Goal: Check status: Check status

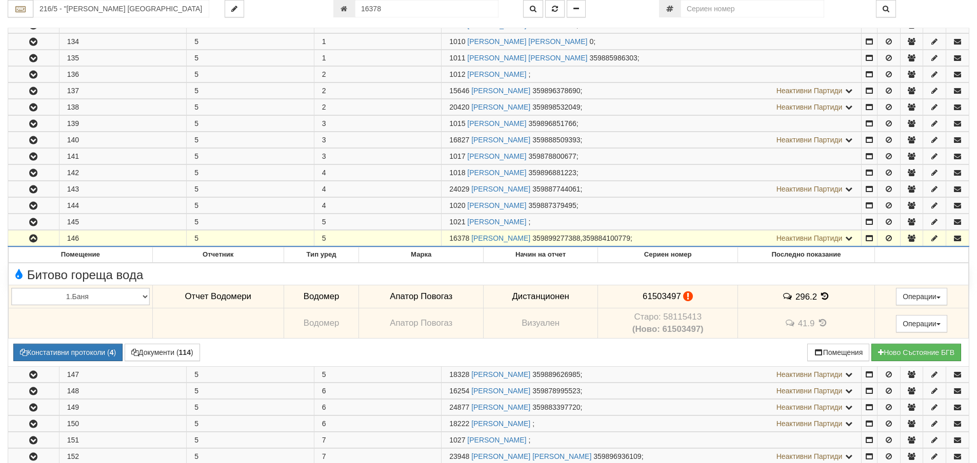
scroll to position [211, 0]
drag, startPoint x: 383, startPoint y: 11, endPoint x: 360, endPoint y: 12, distance: 23.6
click at [360, 12] on input "16378" at bounding box center [427, 8] width 144 height 17
type input "18992"
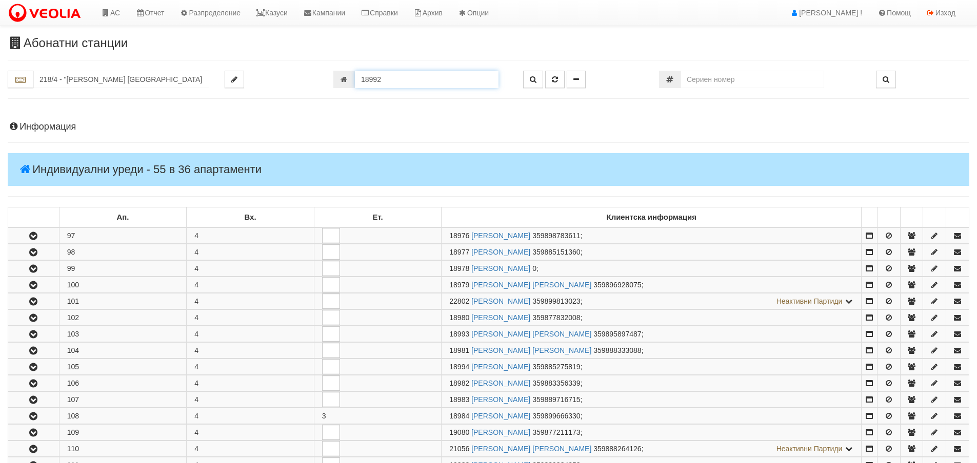
scroll to position [605, 0]
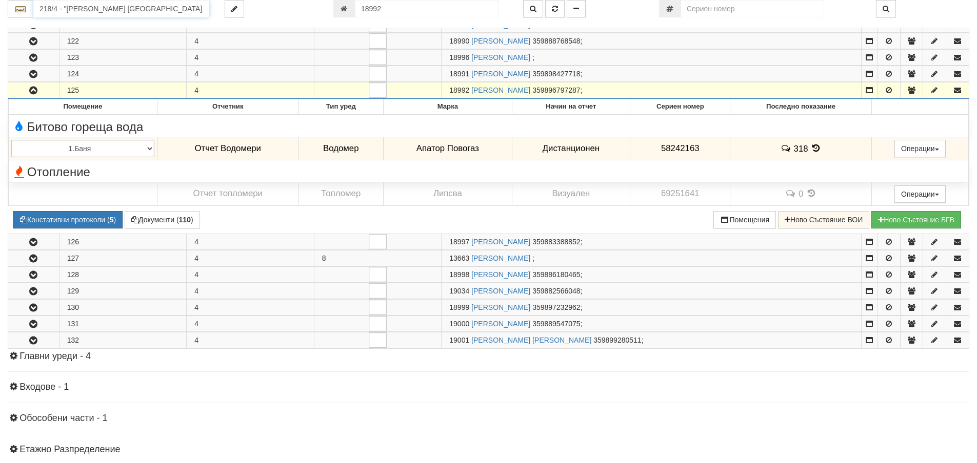
click at [51, 10] on input "218/4 - "[PERSON_NAME] [GEOGRAPHIC_DATA] " ЕАД" at bounding box center [121, 8] width 176 height 17
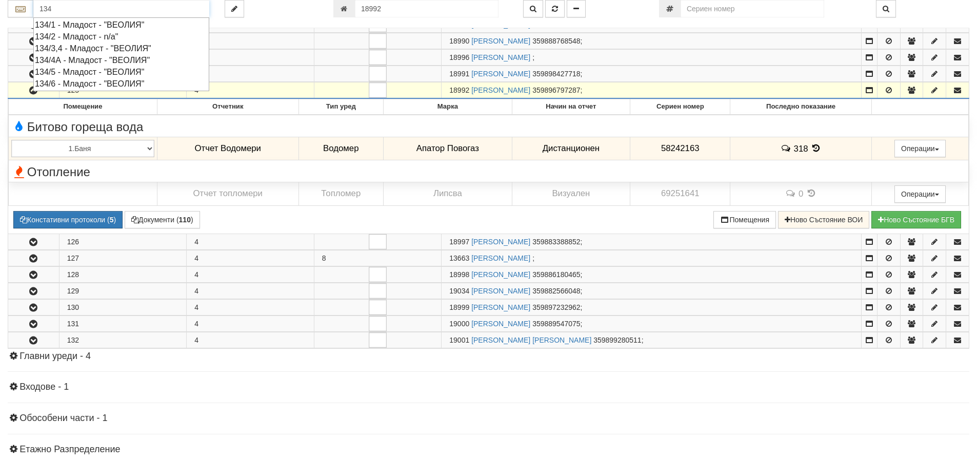
click at [111, 47] on div "134/3,4 - Младост - "ВЕОЛИЯ"" at bounding box center [121, 49] width 173 height 12
type input "134/3,4 - Младост - "ВЕОЛИЯ""
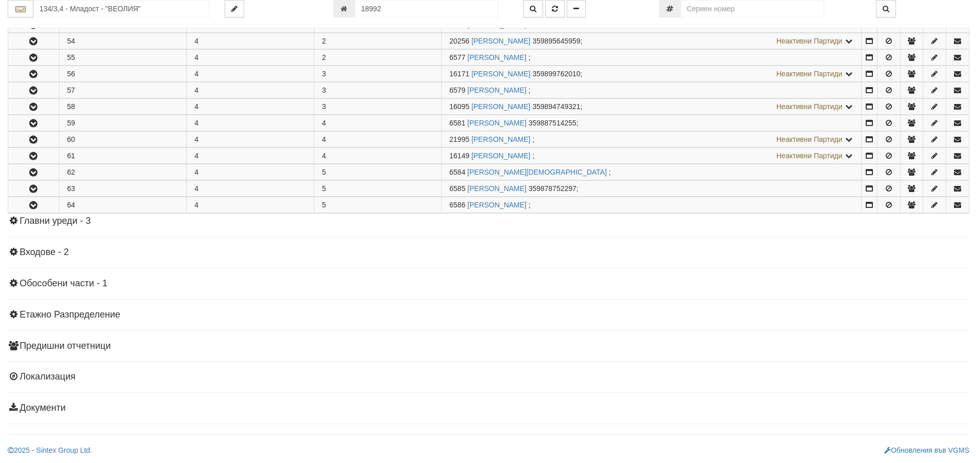
scroll to position [0, 0]
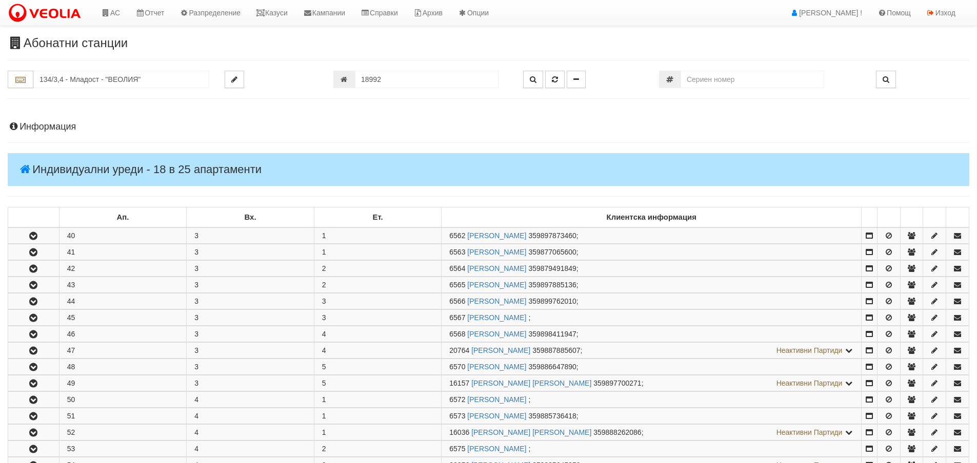
click at [34, 130] on h4 "Информация" at bounding box center [488, 127] width 961 height 10
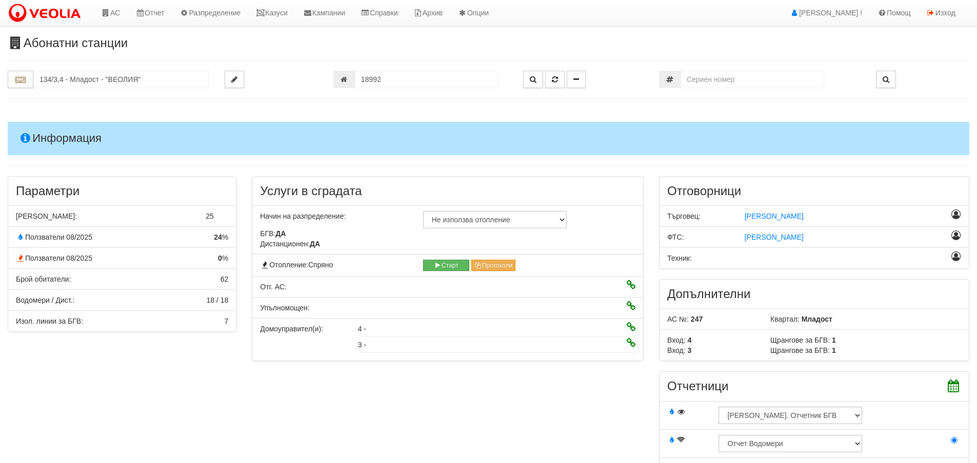
click at [72, 138] on h4 "Информация" at bounding box center [488, 138] width 961 height 33
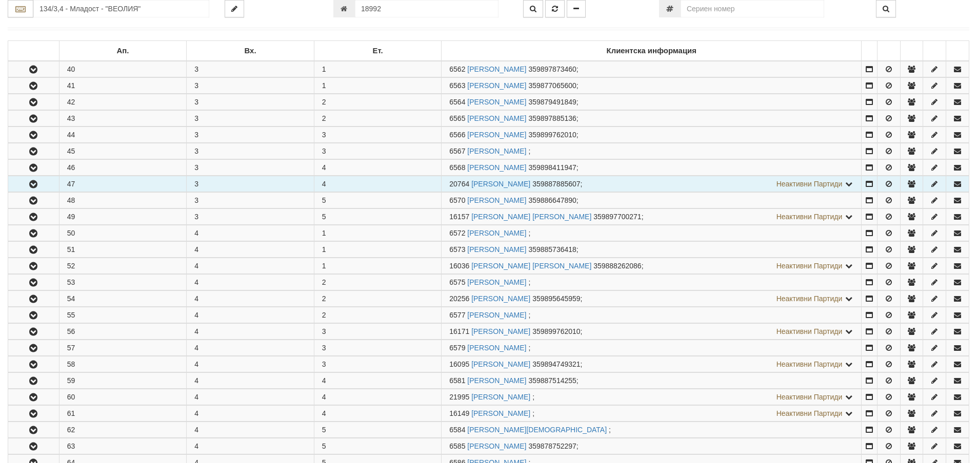
scroll to position [205, 0]
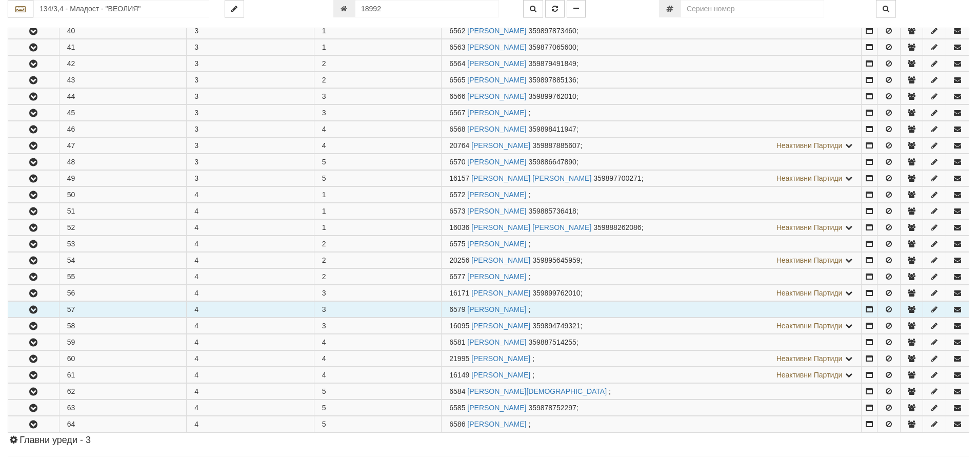
click at [32, 313] on icon "button" at bounding box center [33, 310] width 12 height 7
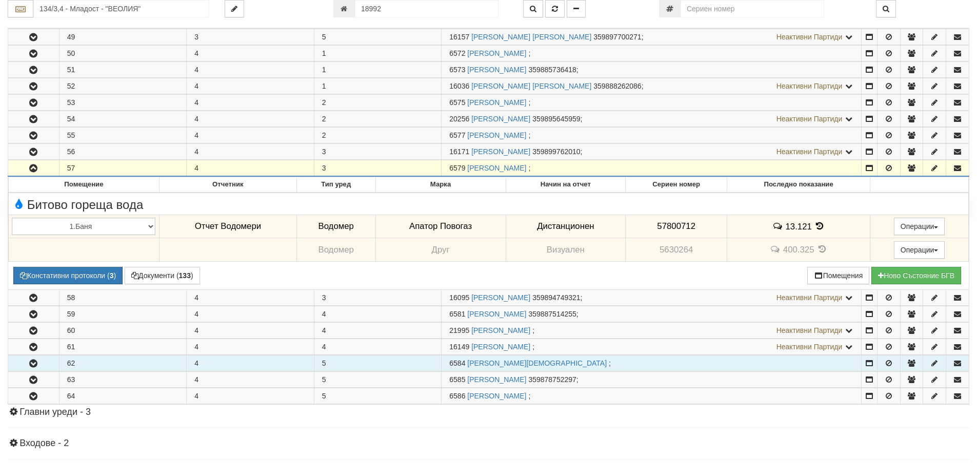
scroll to position [359, 0]
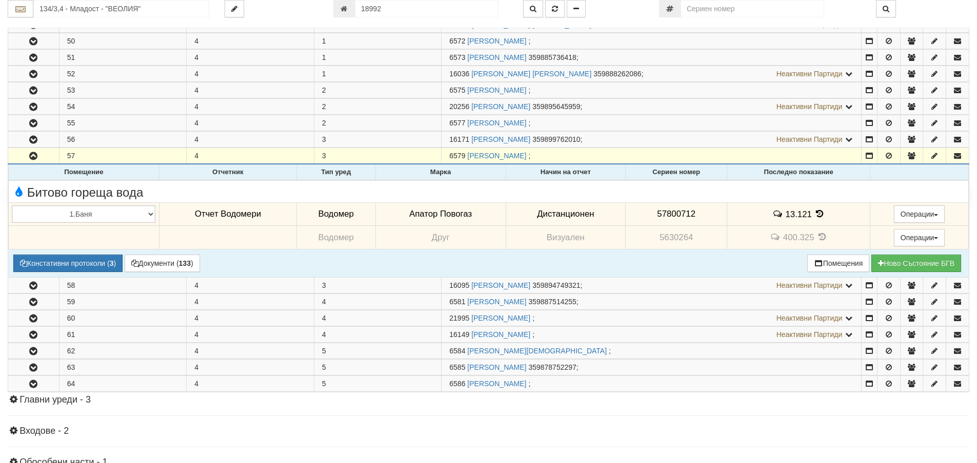
click at [816, 216] on icon at bounding box center [819, 214] width 11 height 9
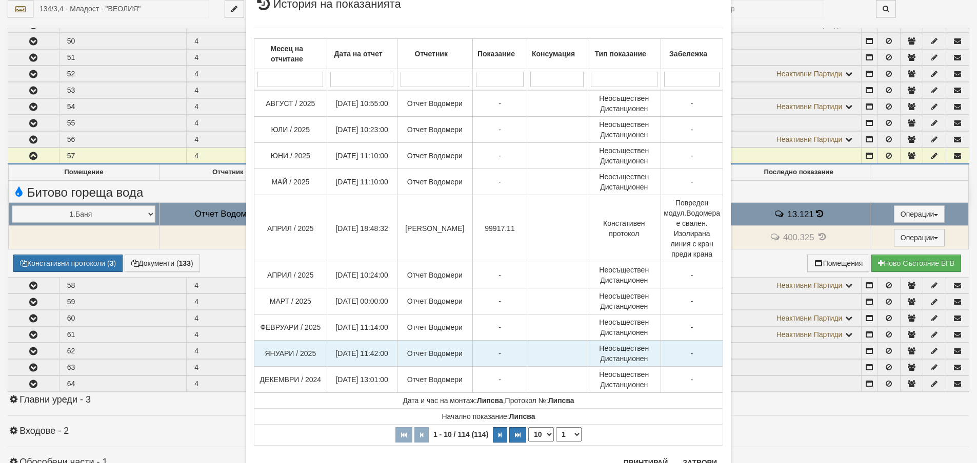
scroll to position [76, 0]
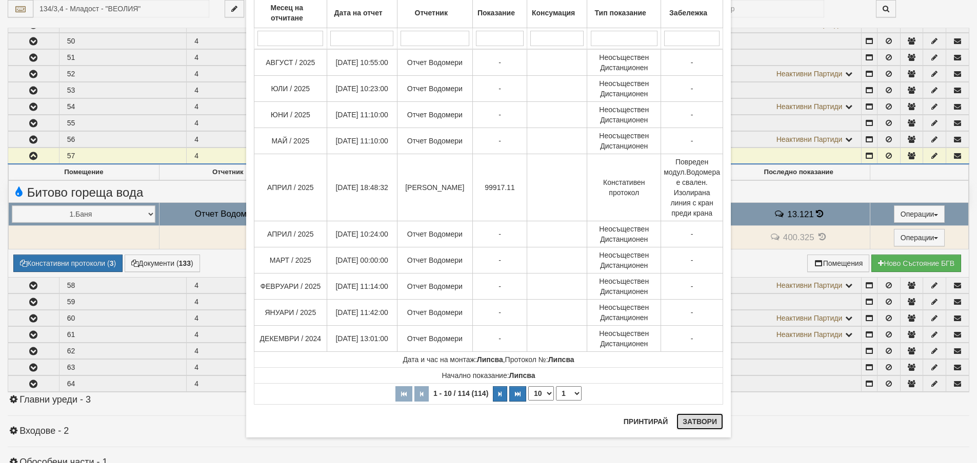
click at [688, 417] on button "Затвори" at bounding box center [699, 422] width 47 height 16
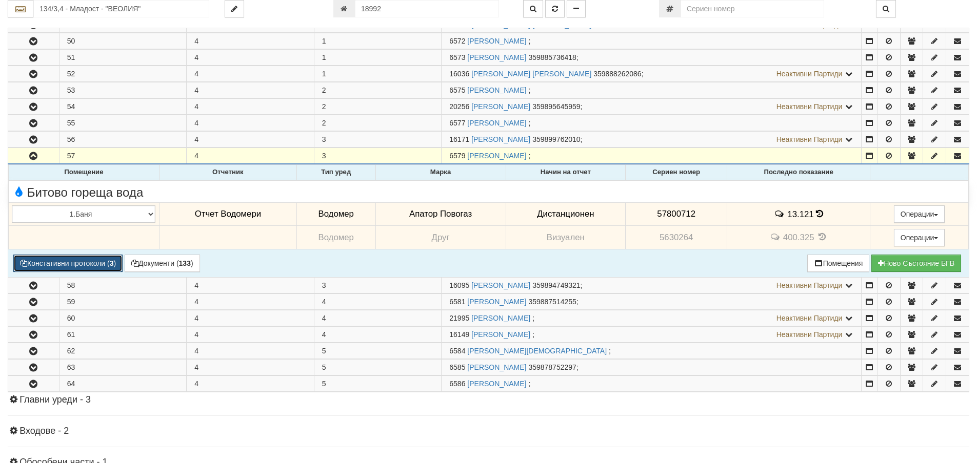
click at [86, 264] on button "Констативни протоколи ( 3 )" at bounding box center [67, 263] width 109 height 17
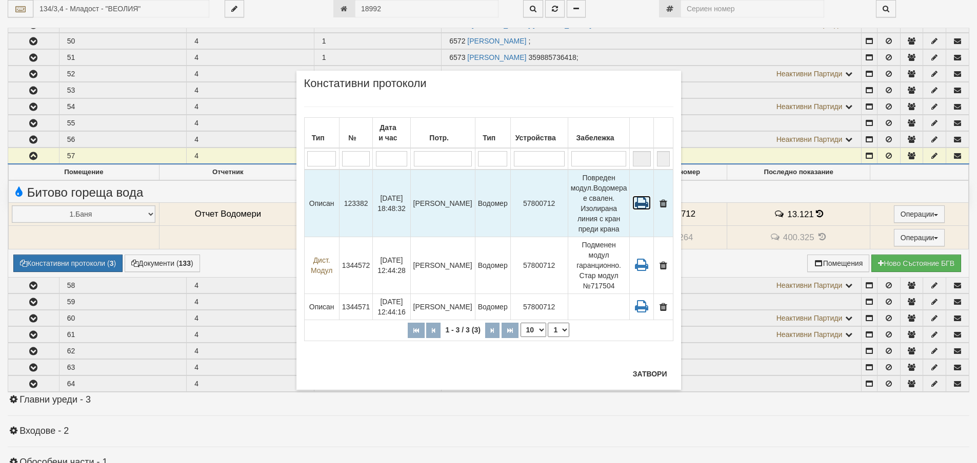
click at [638, 205] on icon at bounding box center [641, 203] width 18 height 14
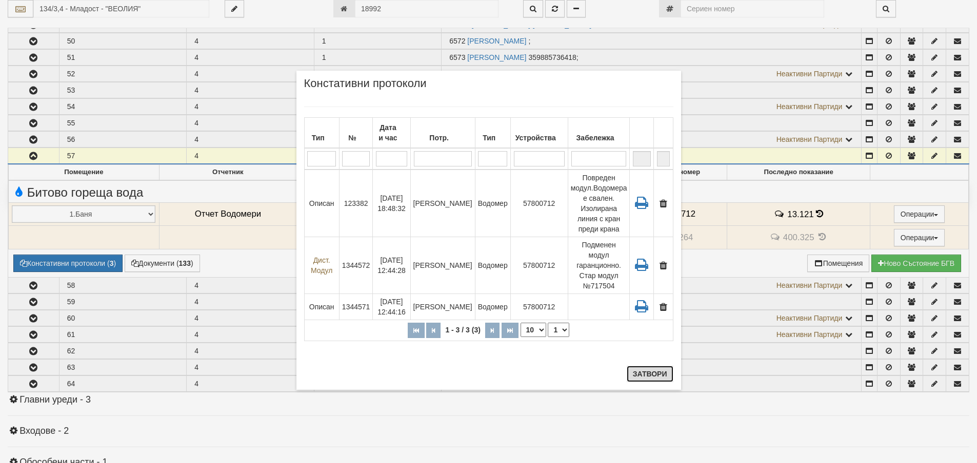
click at [644, 373] on button "Затвори" at bounding box center [649, 374] width 47 height 16
